Goal: Navigation & Orientation: Find specific page/section

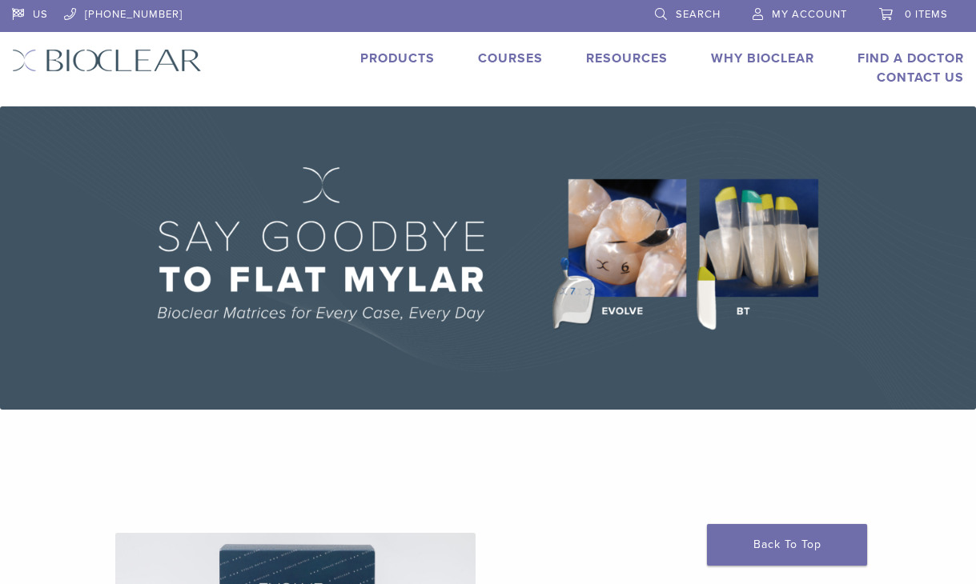
click at [753, 245] on img at bounding box center [488, 257] width 976 height 303
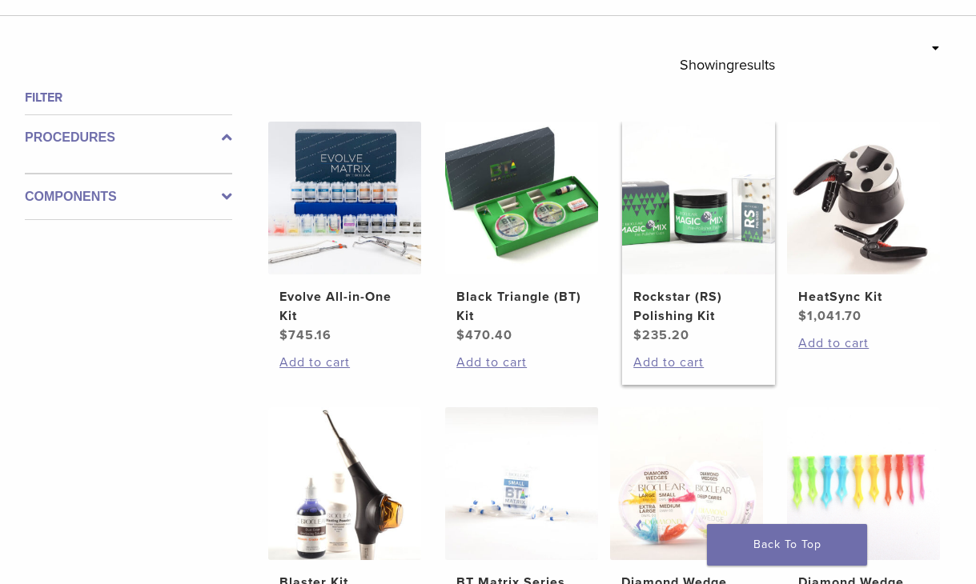
scroll to position [400, 0]
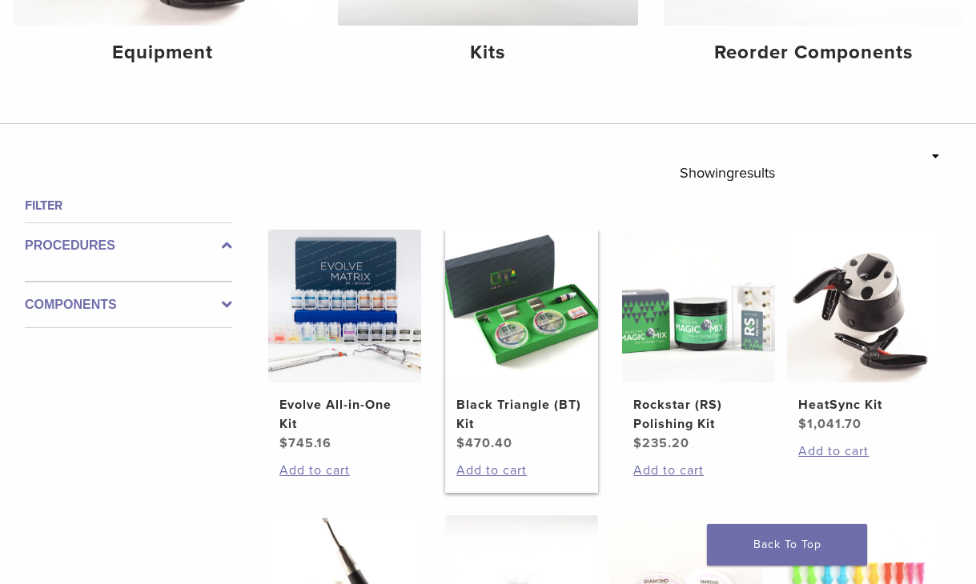
click at [552, 351] on img at bounding box center [521, 306] width 153 height 153
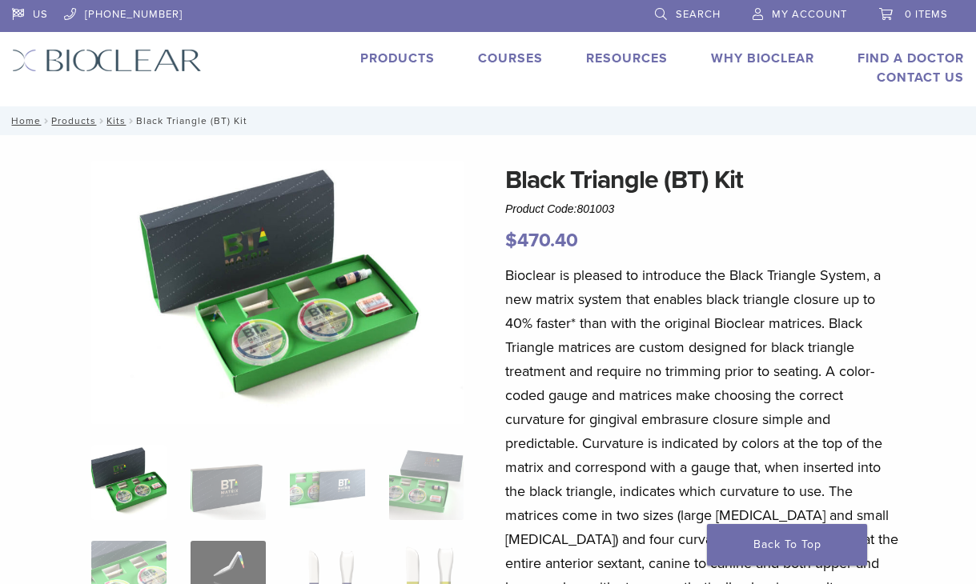
click at [390, 58] on link "Products" at bounding box center [397, 58] width 74 height 16
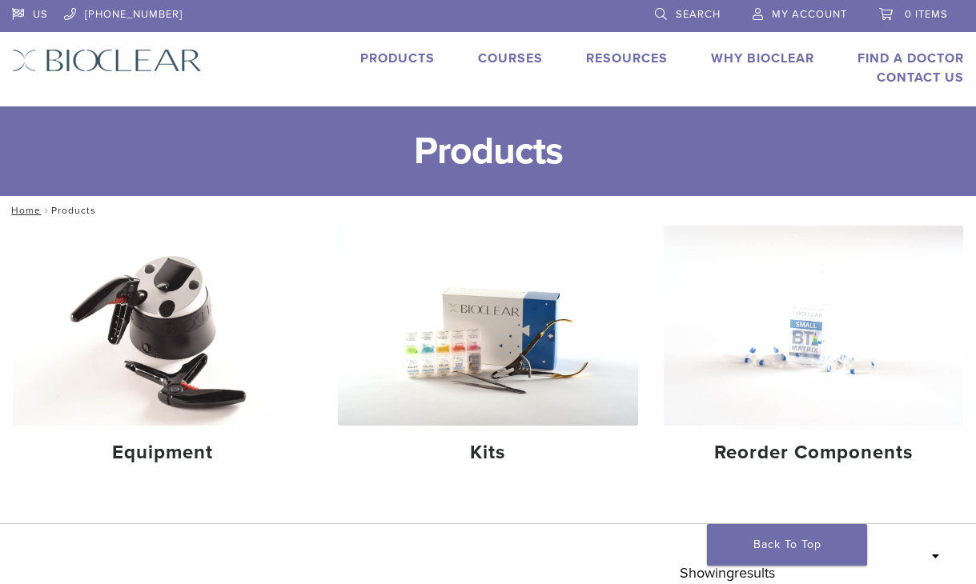
click at [393, 57] on link "Products" at bounding box center [397, 58] width 74 height 16
click at [741, 52] on link "Why Bioclear" at bounding box center [762, 58] width 103 height 16
